Goal: Book appointment/travel/reservation

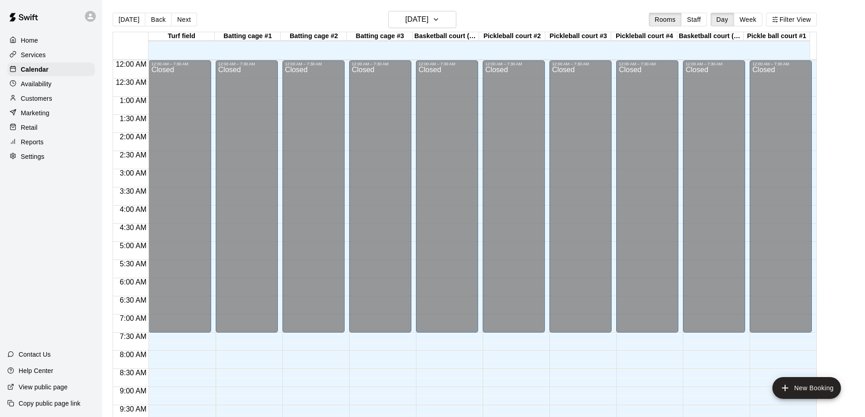
scroll to position [477, 0]
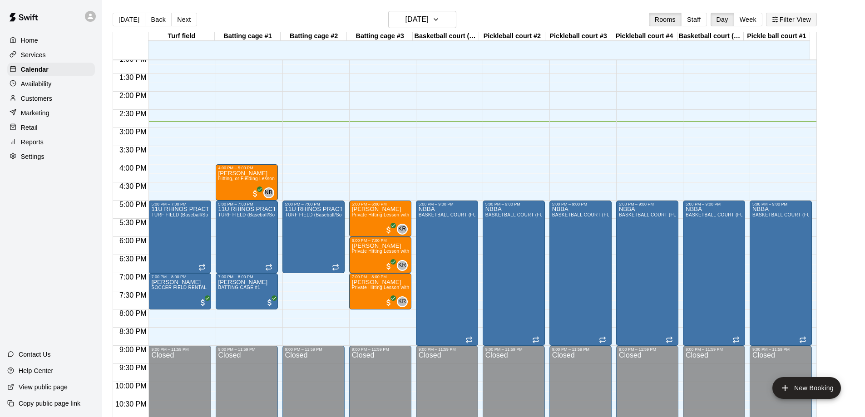
click at [794, 23] on button "Filter View" at bounding box center [791, 20] width 51 height 14
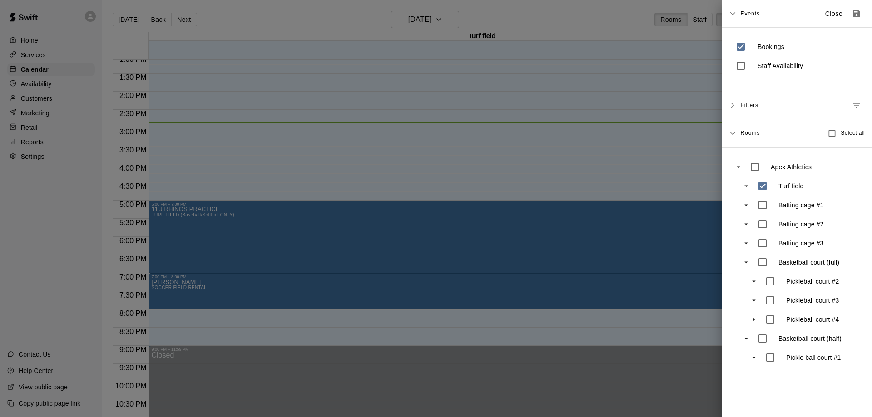
click at [626, 142] on div at bounding box center [436, 208] width 872 height 417
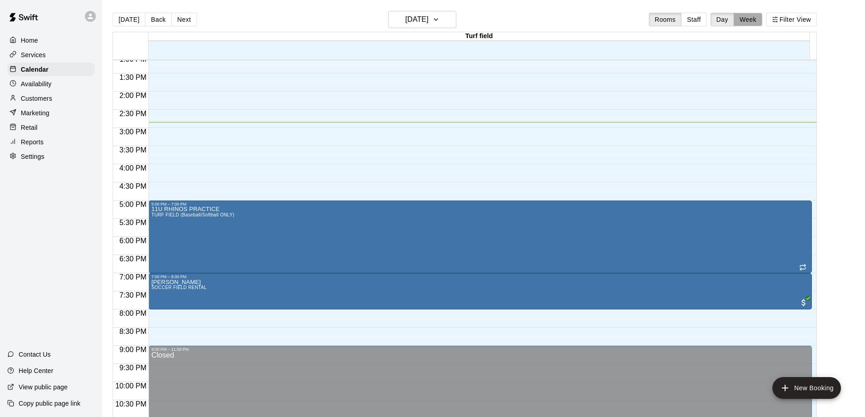
click at [755, 21] on button "Week" at bounding box center [748, 20] width 29 height 14
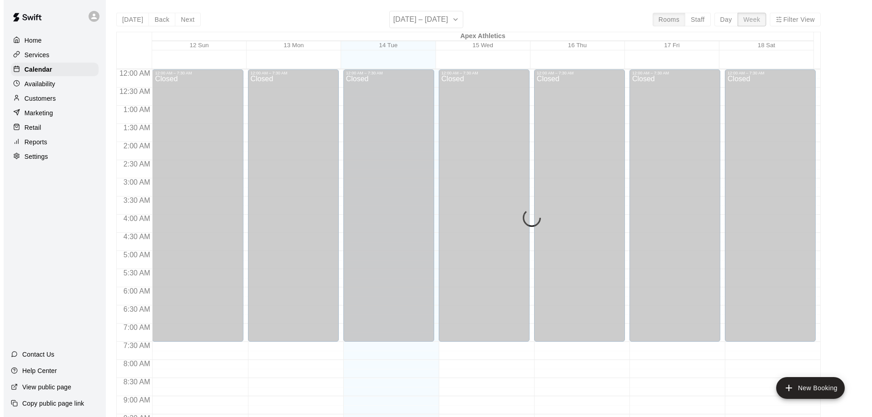
scroll to position [515, 0]
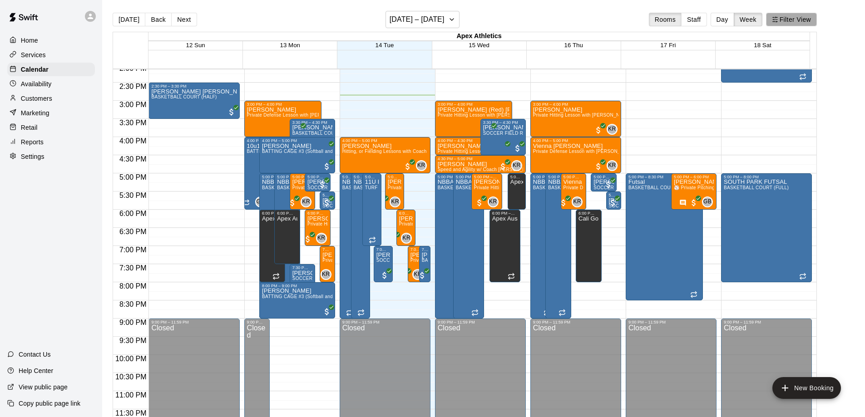
drag, startPoint x: 791, startPoint y: 18, endPoint x: 792, endPoint y: 23, distance: 5.2
click at [792, 23] on button "Filter View" at bounding box center [791, 20] width 51 height 14
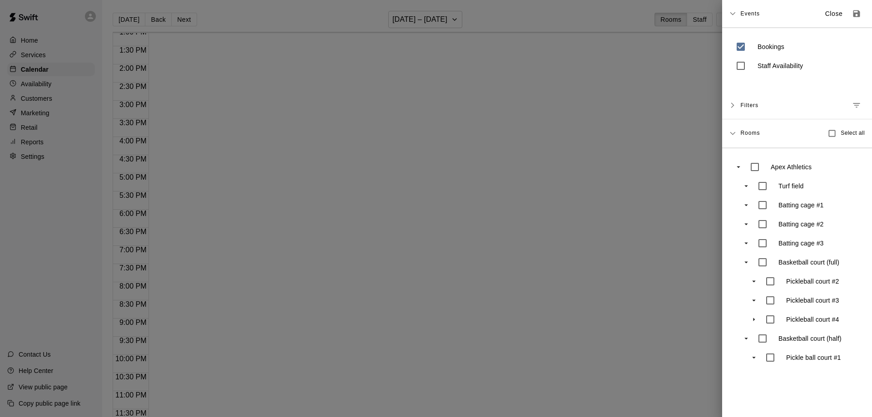
scroll to position [477, 0]
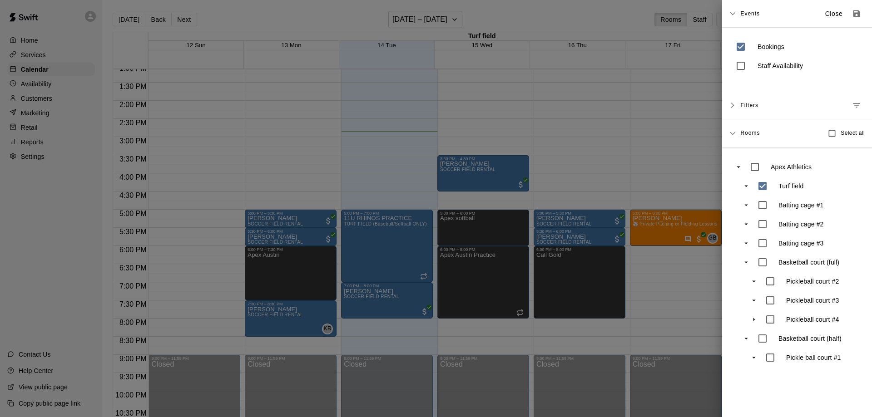
click at [674, 172] on div at bounding box center [436, 208] width 872 height 417
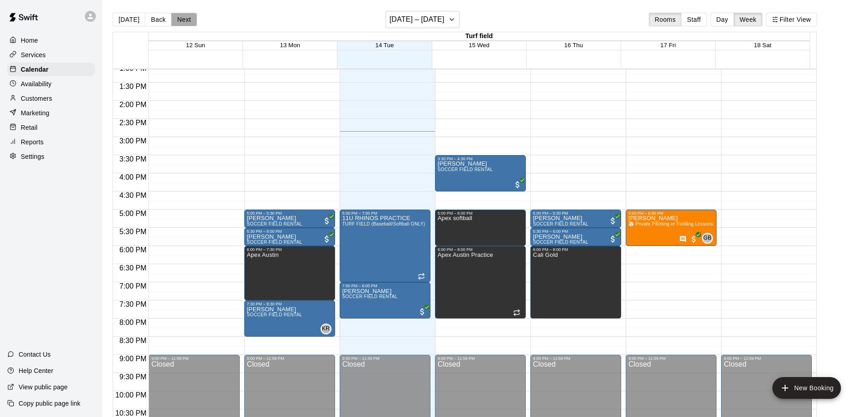
click at [181, 20] on button "Next" at bounding box center [183, 20] width 25 height 14
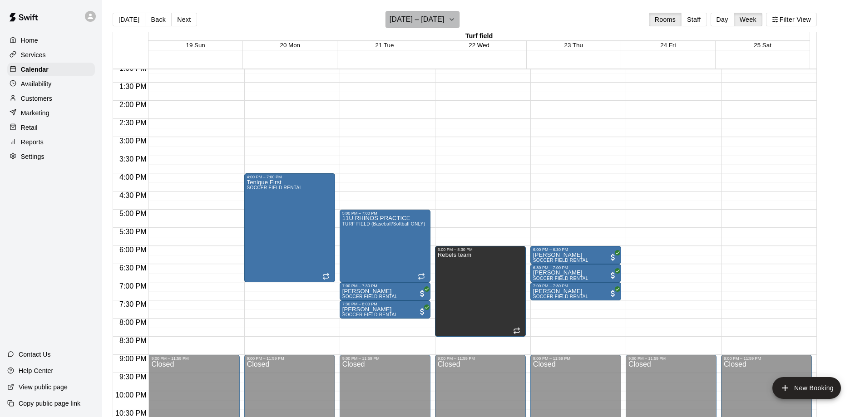
click at [450, 22] on icon "button" at bounding box center [451, 19] width 7 height 11
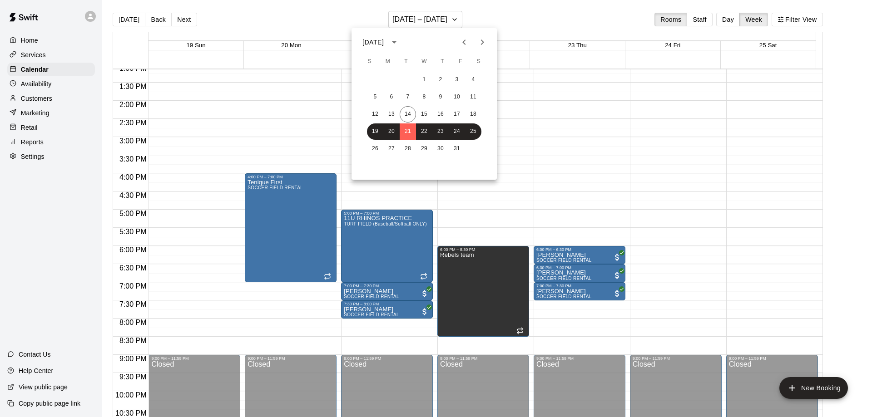
click at [482, 42] on icon "Next month" at bounding box center [482, 42] width 11 height 11
click at [455, 99] on button "7" at bounding box center [457, 97] width 16 height 16
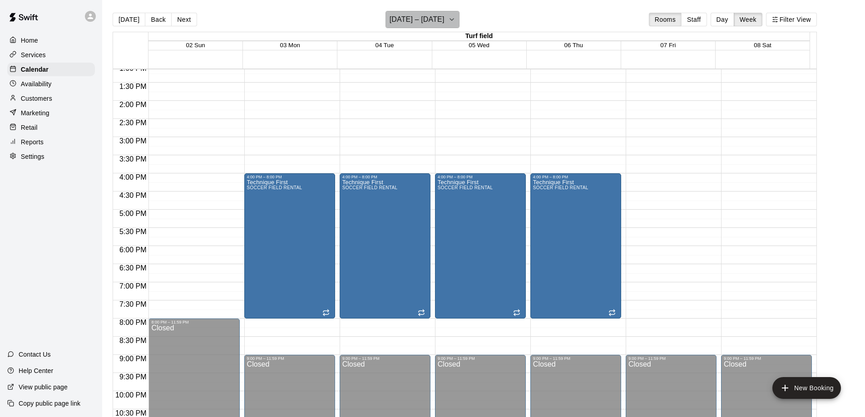
click at [455, 18] on icon "button" at bounding box center [451, 19] width 7 height 11
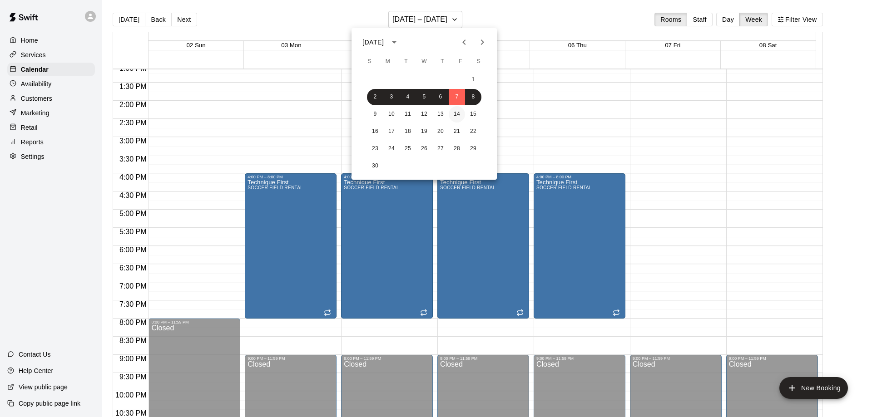
click at [454, 110] on button "14" at bounding box center [457, 114] width 16 height 16
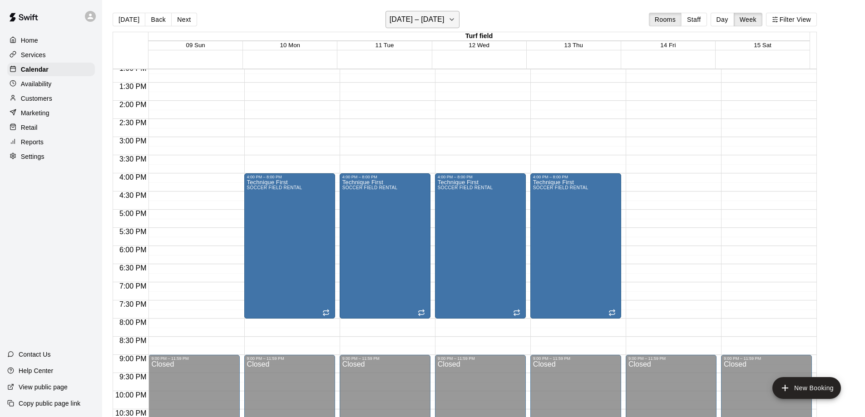
click at [454, 18] on icon "button" at bounding box center [451, 19] width 7 height 11
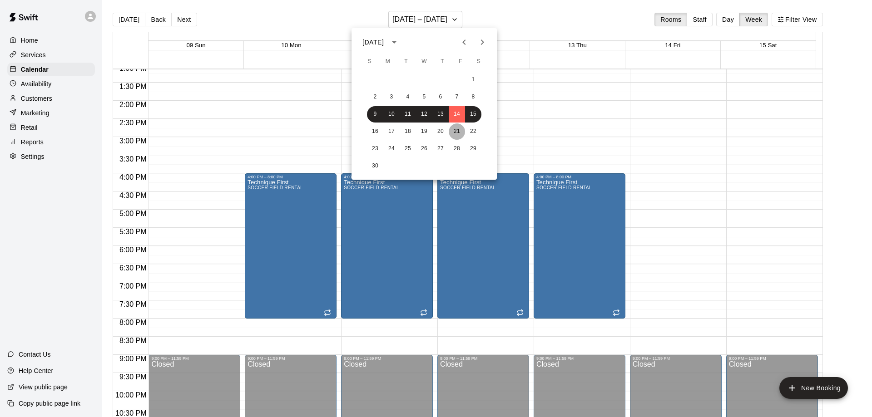
click at [456, 129] on button "21" at bounding box center [457, 132] width 16 height 16
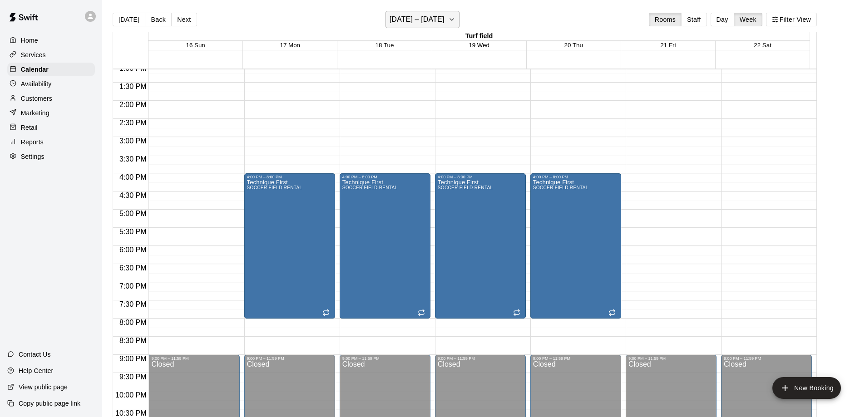
click at [455, 19] on icon "button" at bounding box center [451, 19] width 7 height 11
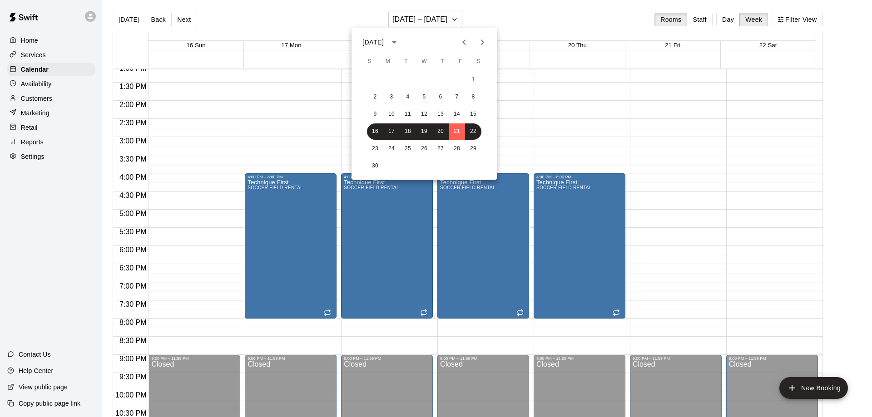
click at [462, 43] on icon "Previous month" at bounding box center [464, 42] width 11 height 11
click at [456, 112] on button "17" at bounding box center [457, 114] width 16 height 16
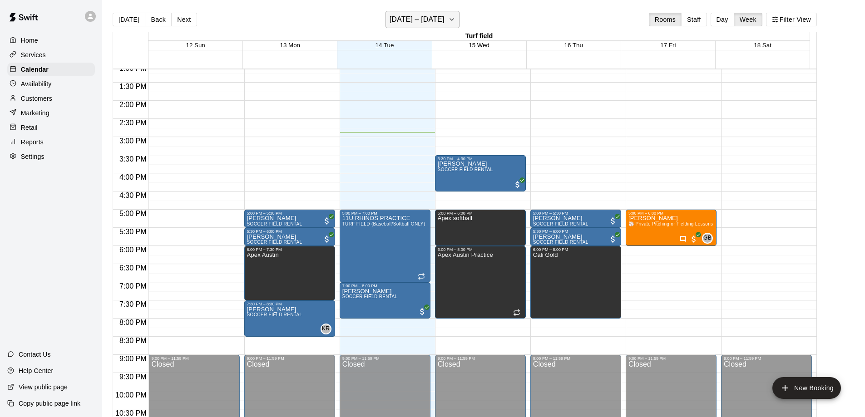
click at [452, 19] on icon "button" at bounding box center [451, 19] width 7 height 11
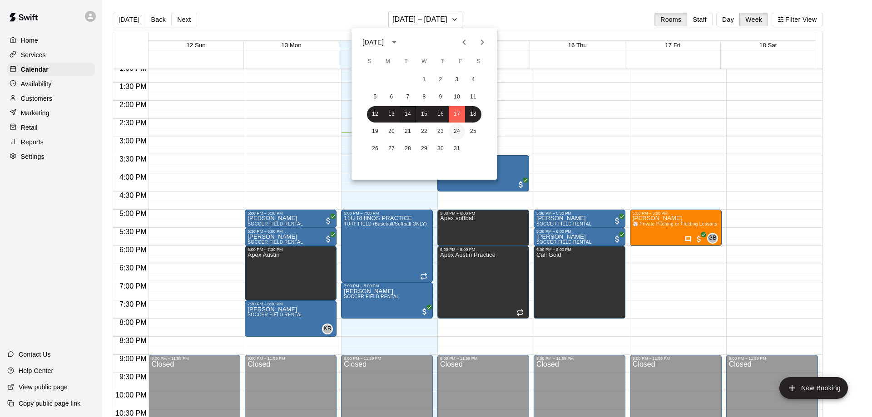
click at [455, 130] on button "24" at bounding box center [457, 132] width 16 height 16
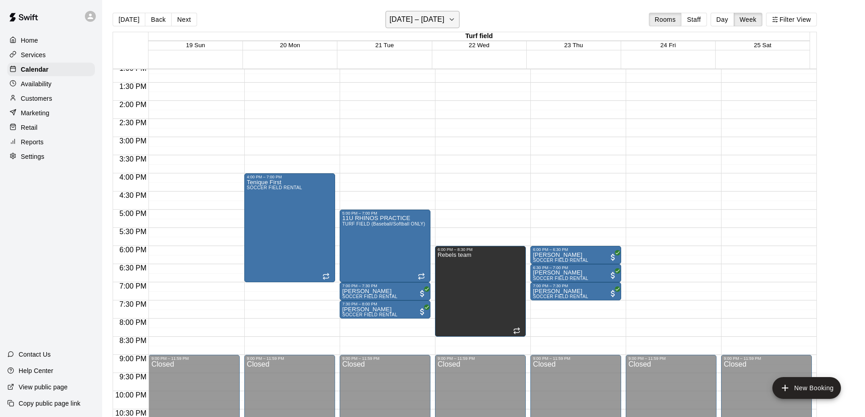
click at [453, 19] on icon "button" at bounding box center [451, 19] width 7 height 11
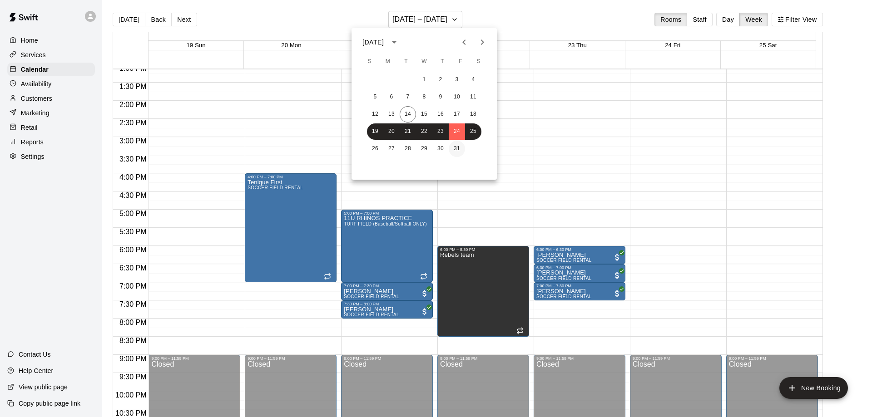
click at [454, 148] on button "31" at bounding box center [457, 149] width 16 height 16
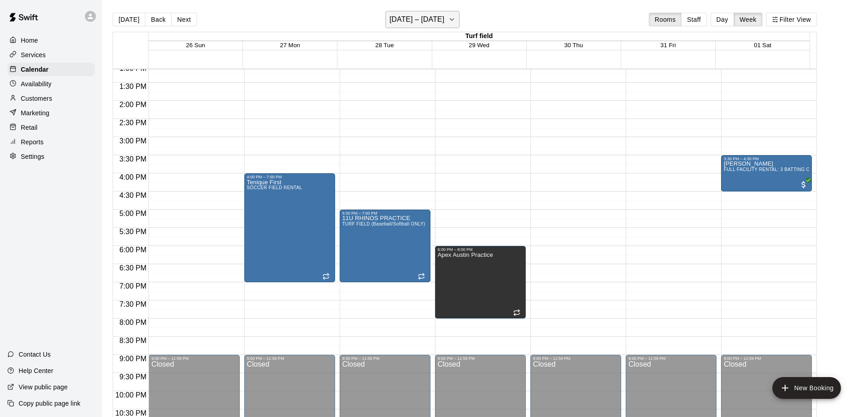
click at [455, 20] on icon "button" at bounding box center [451, 19] width 7 height 11
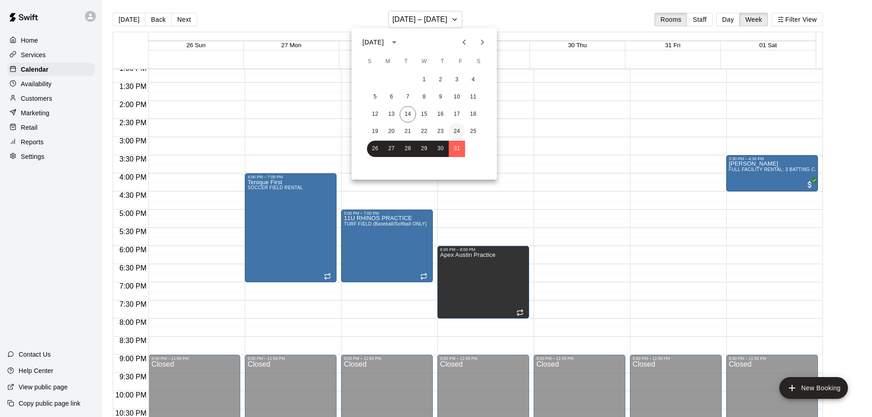
click at [456, 129] on button "24" at bounding box center [457, 132] width 16 height 16
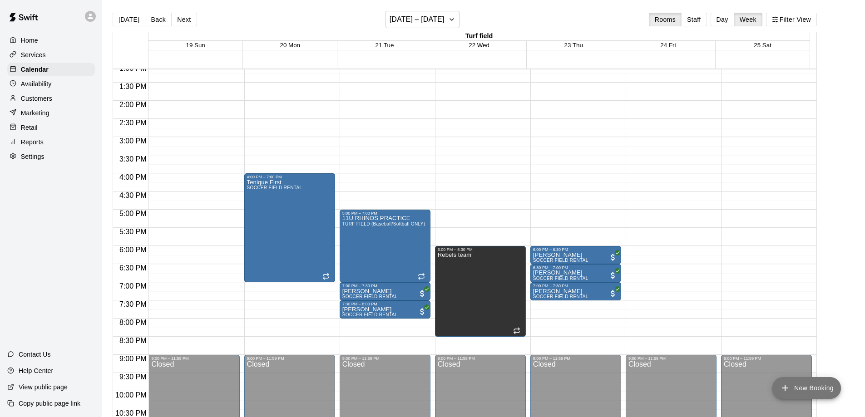
click at [803, 381] on button "New Booking" at bounding box center [806, 388] width 69 height 22
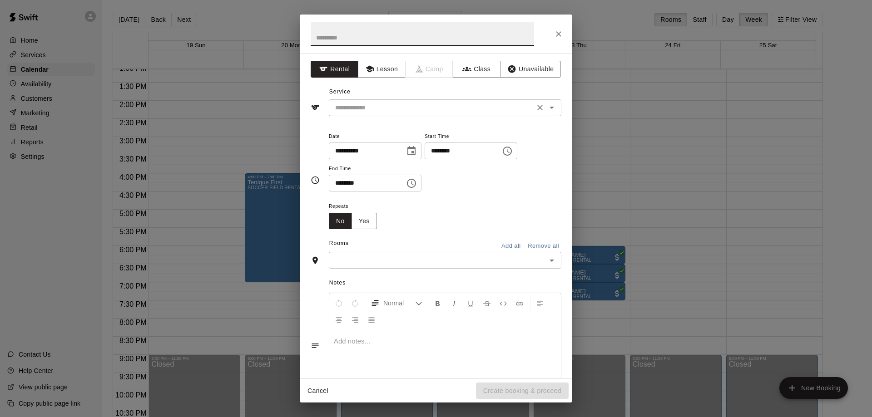
click at [401, 108] on input "text" at bounding box center [432, 107] width 200 height 11
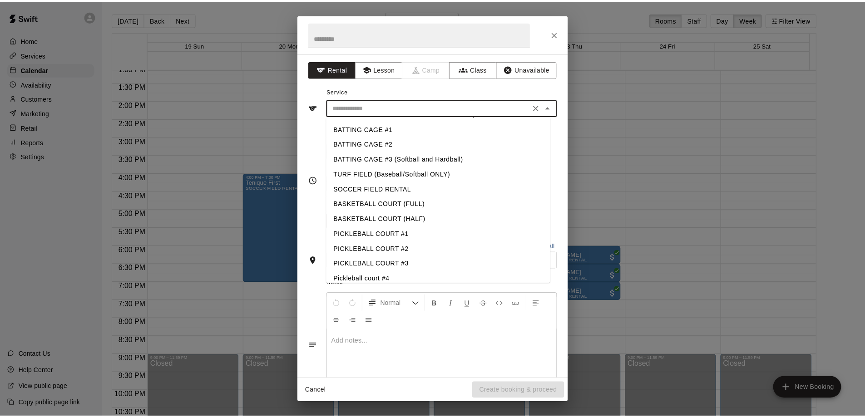
scroll to position [20, 0]
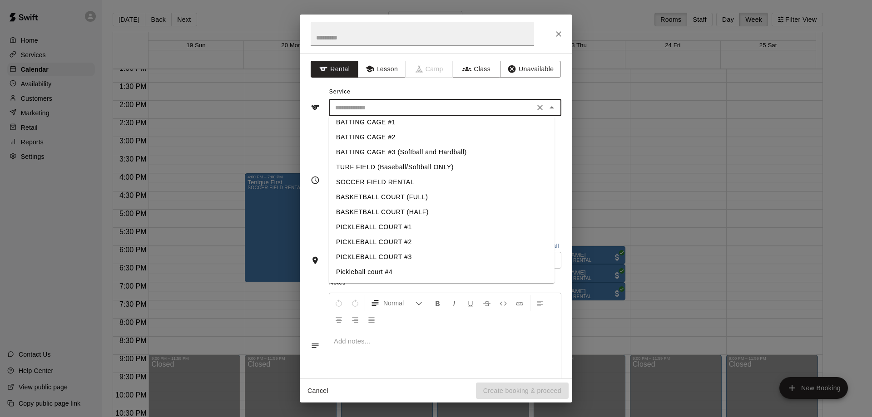
click at [374, 181] on li "SOCCER FIELD RENTAL" at bounding box center [442, 182] width 226 height 15
type input "**********"
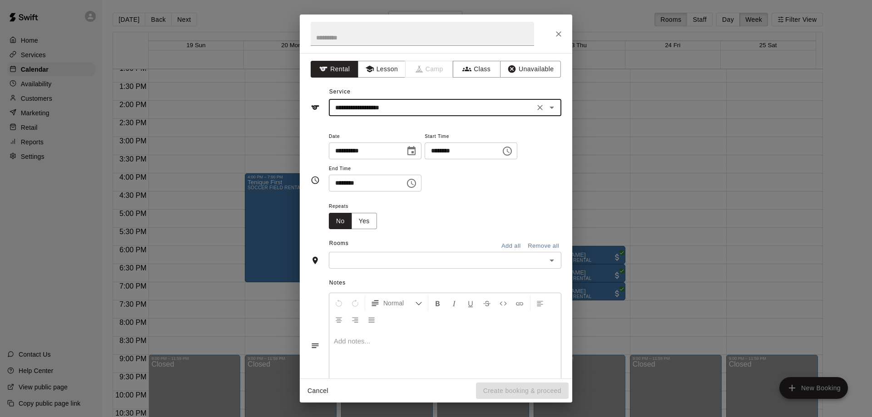
click at [417, 152] on icon "Choose date, selected date is Oct 24, 2025" at bounding box center [411, 151] width 11 height 11
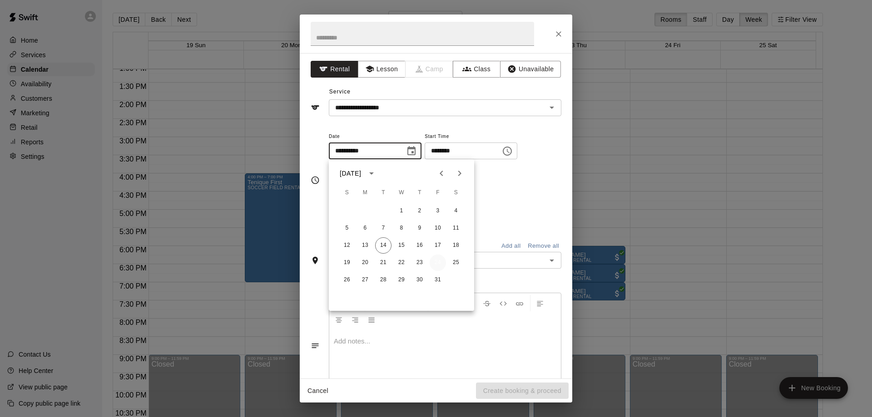
click at [436, 263] on button "24" at bounding box center [438, 263] width 16 height 16
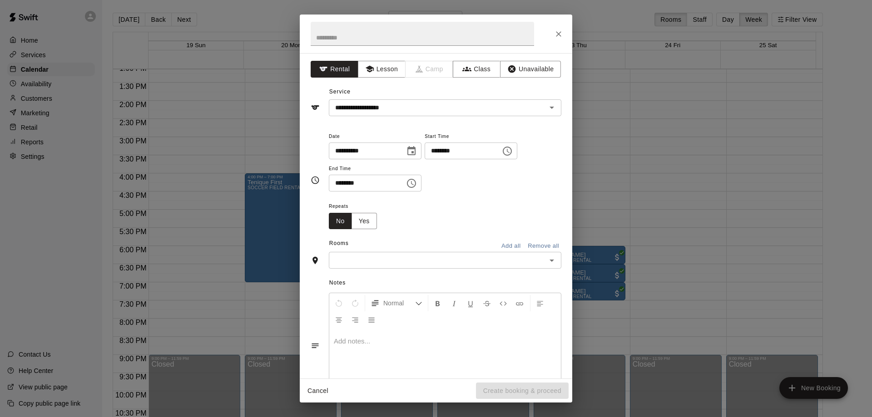
click at [444, 148] on input "********" at bounding box center [460, 151] width 70 height 17
type input "********"
click at [336, 183] on input "********" at bounding box center [364, 183] width 70 height 17
click at [557, 33] on icon "Close" at bounding box center [558, 34] width 9 height 9
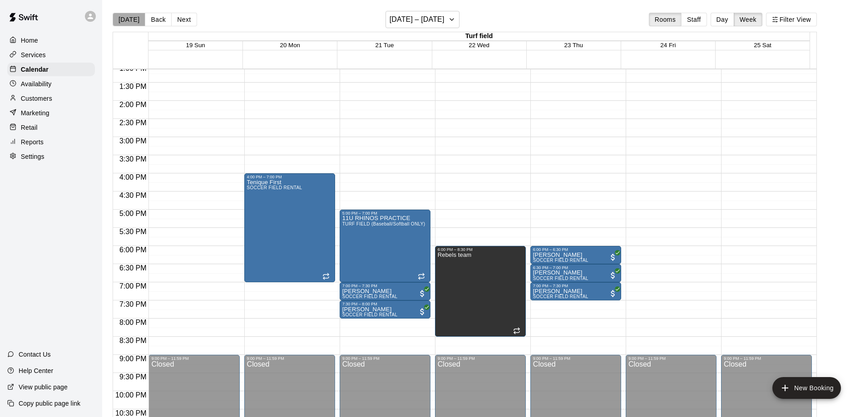
click at [129, 19] on button "[DATE]" at bounding box center [129, 20] width 33 height 14
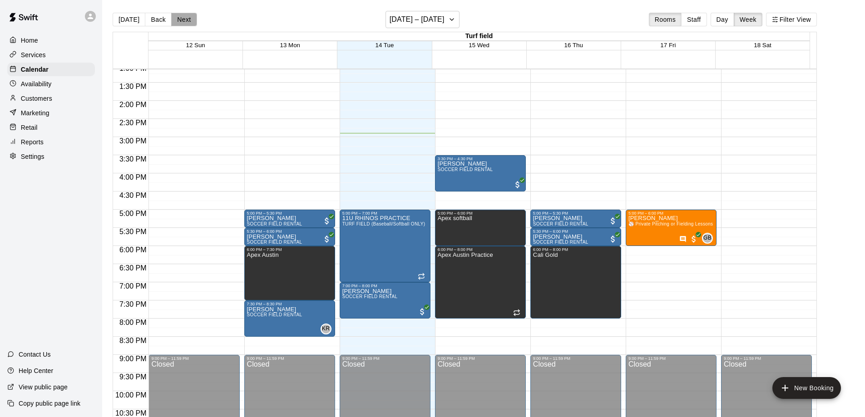
click at [178, 21] on button "Next" at bounding box center [183, 20] width 25 height 14
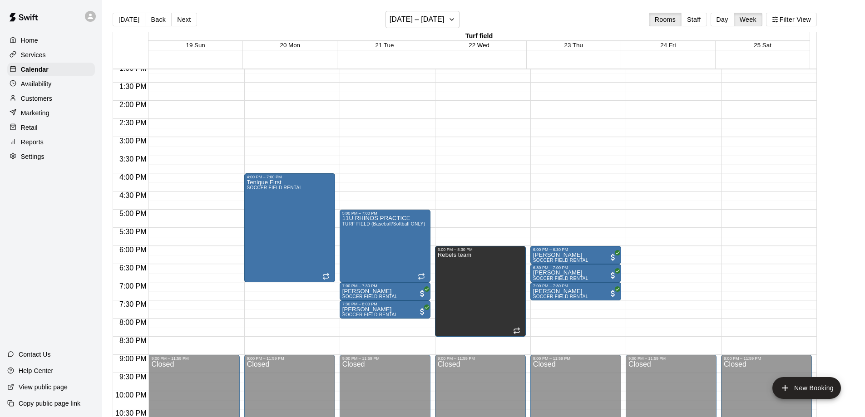
click at [657, 258] on div "12:00 AM – 7:30 AM Closed 9:00 PM – 11:59 PM Closed" at bounding box center [671, 28] width 91 height 872
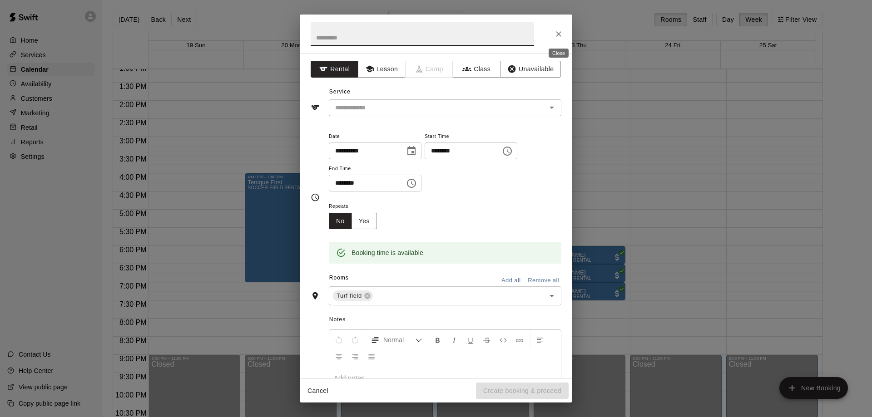
click at [557, 33] on icon "Close" at bounding box center [558, 34] width 9 height 9
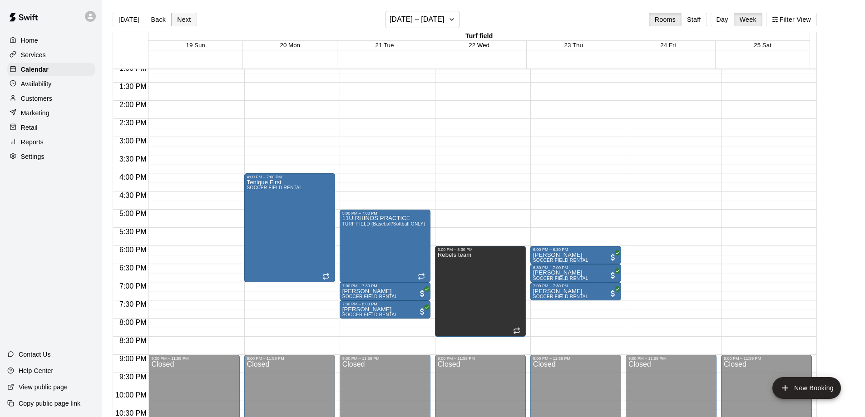
click at [179, 18] on button "Next" at bounding box center [183, 20] width 25 height 14
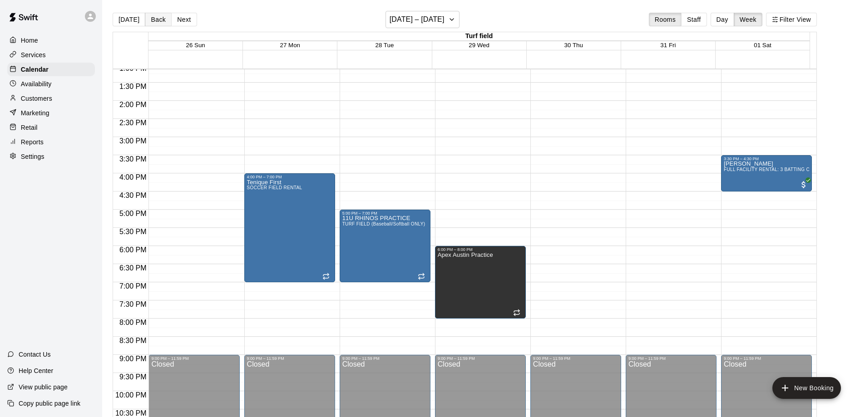
click at [157, 17] on button "Back" at bounding box center [158, 20] width 27 height 14
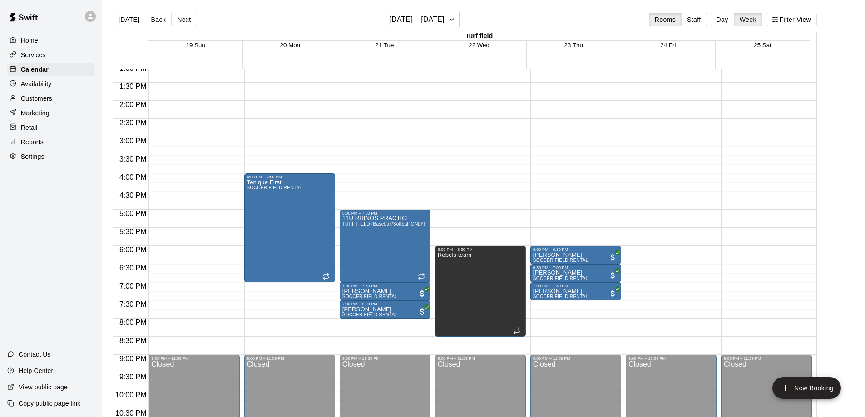
drag, startPoint x: 184, startPoint y: 20, endPoint x: 192, endPoint y: 116, distance: 97.0
click at [184, 19] on button "Next" at bounding box center [183, 20] width 25 height 14
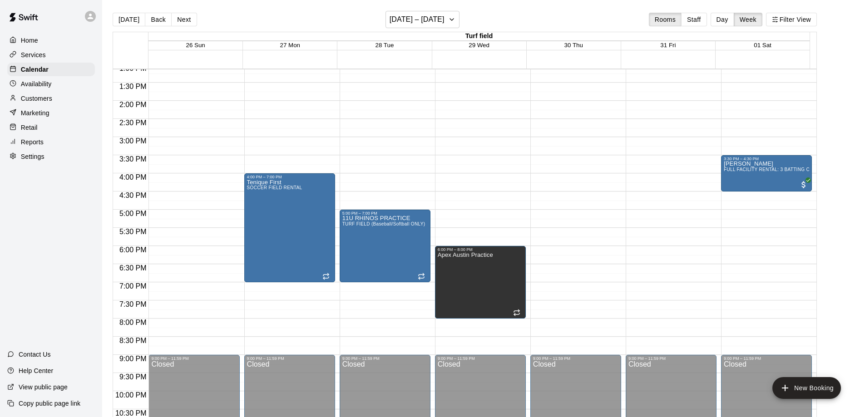
click at [180, 22] on button "Next" at bounding box center [183, 20] width 25 height 14
